Goal: Task Accomplishment & Management: Manage account settings

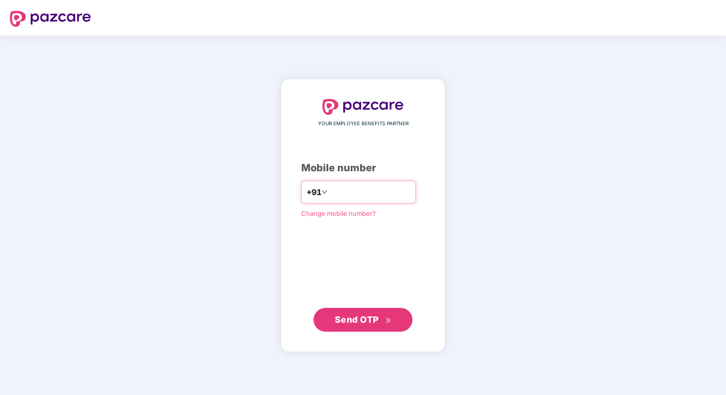
click at [352, 189] on input "number" at bounding box center [369, 192] width 81 height 16
type input "**********"
click at [343, 324] on span "Send OTP" at bounding box center [363, 319] width 57 height 14
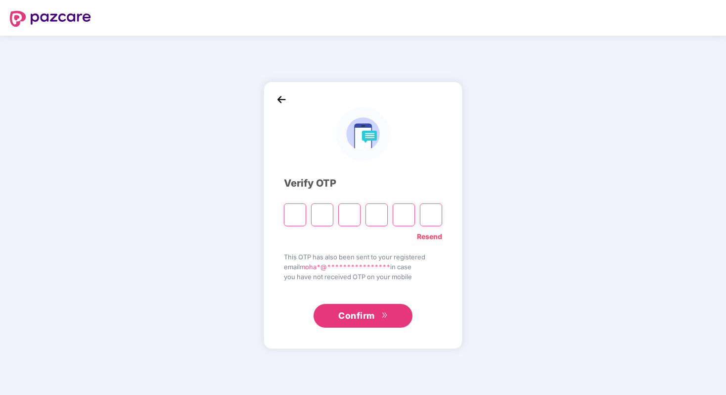
paste input "*"
type input "*"
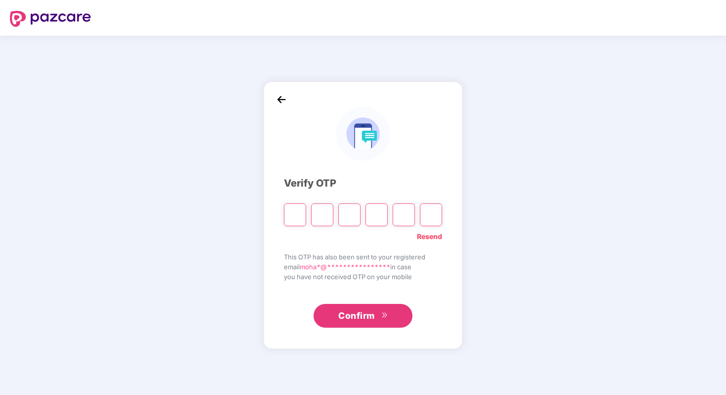
type input "*"
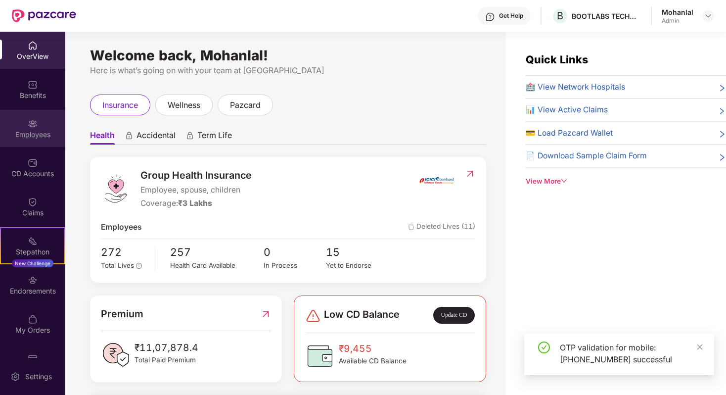
click at [39, 128] on div "Employees" at bounding box center [32, 128] width 65 height 37
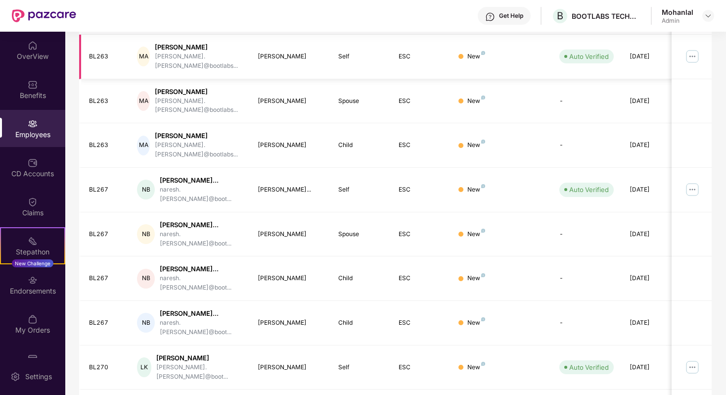
scroll to position [213, 0]
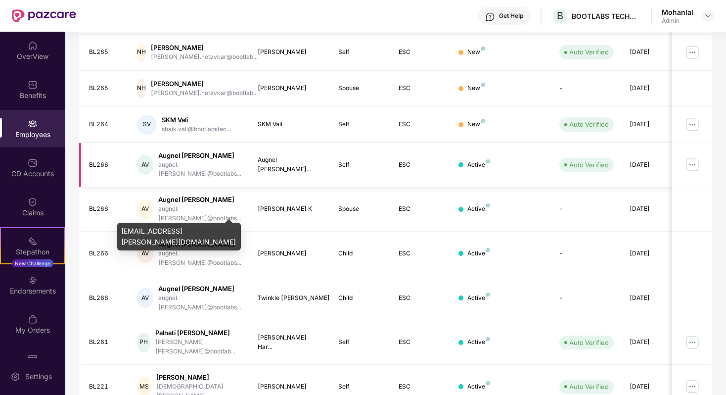
scroll to position [222, 0]
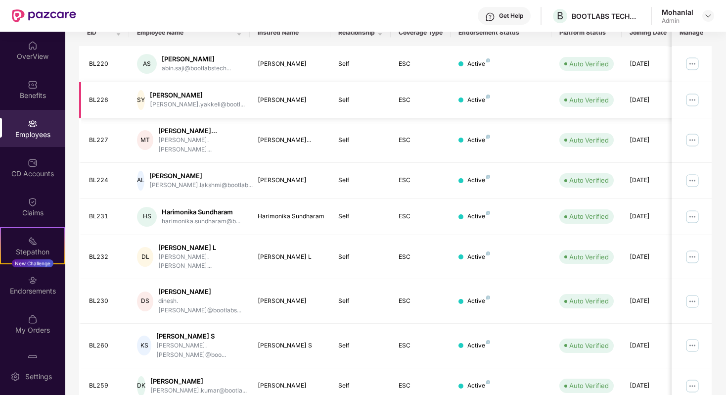
scroll to position [163, 0]
